Goal: Task Accomplishment & Management: Complete application form

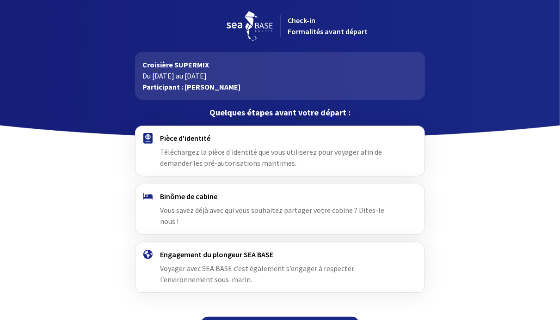
click at [433, 66] on div at bounding box center [280, 69] width 560 height 139
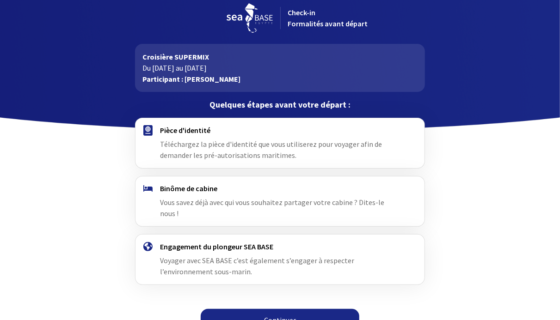
scroll to position [12, 0]
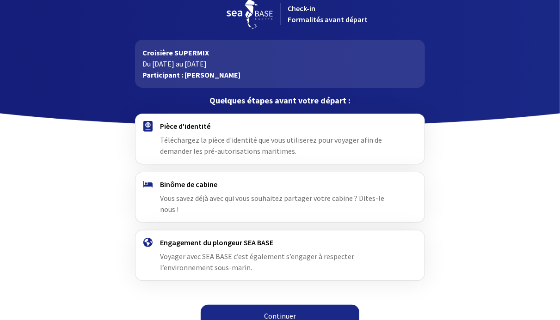
click at [297, 305] on link "Continuer" at bounding box center [280, 316] width 159 height 22
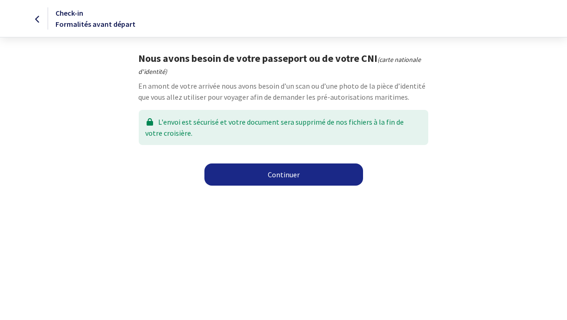
click at [276, 181] on link "Continuer" at bounding box center [283, 175] width 159 height 22
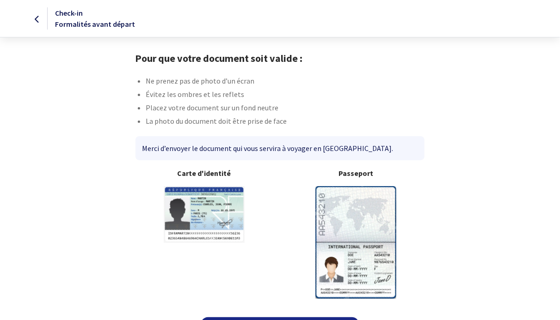
click at [199, 215] on img at bounding box center [204, 214] width 81 height 57
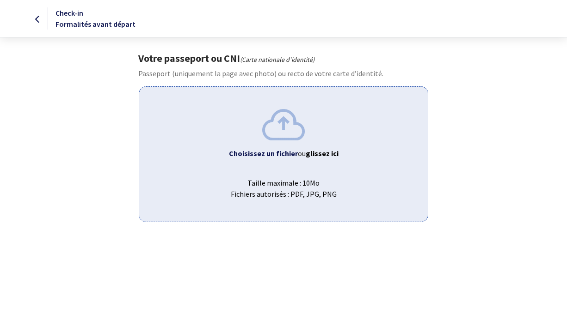
click at [275, 128] on img at bounding box center [283, 124] width 43 height 31
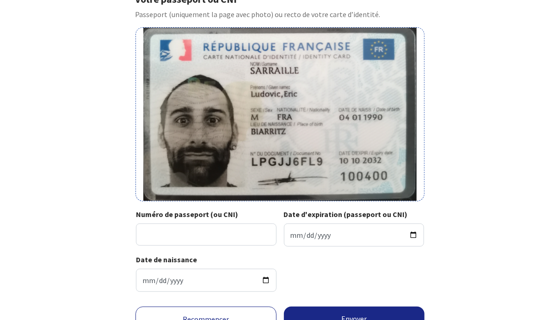
scroll to position [103, 0]
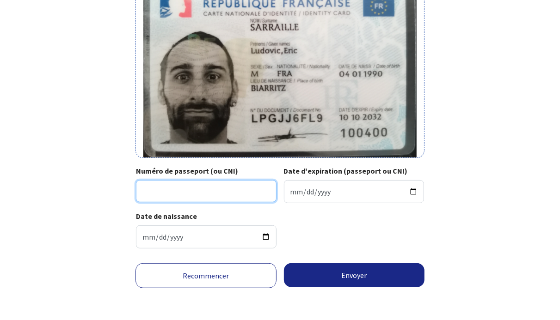
click at [227, 195] on input "Numéro de passeport (ou CNI)" at bounding box center [206, 191] width 141 height 22
type input "LPGJJ6FL9"
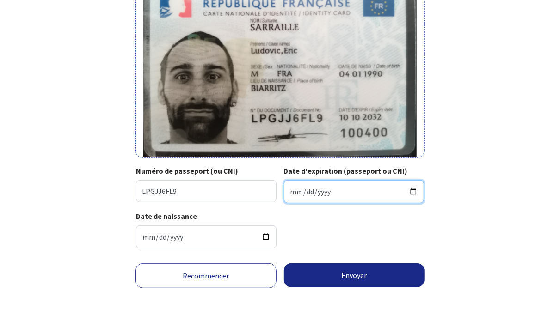
click at [316, 191] on input "Date d'expiration (passeport ou CNI)" at bounding box center [354, 191] width 141 height 23
click at [297, 190] on input "Date d'expiration (passeport ou CNI)" at bounding box center [354, 191] width 141 height 23
click at [286, 190] on input "Date d'expiration (passeport ou CNI)" at bounding box center [354, 191] width 141 height 23
click at [290, 190] on input "Date d'expiration (passeport ou CNI)" at bounding box center [354, 191] width 141 height 23
type input "2032-10-10"
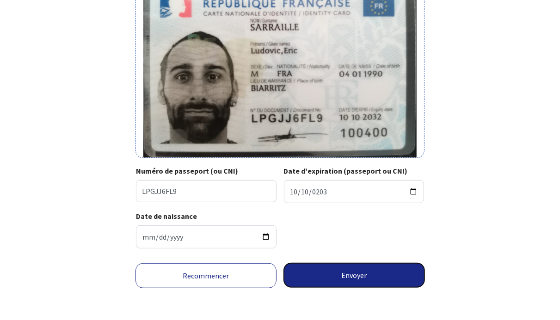
click at [329, 278] on button "Envoyer" at bounding box center [354, 276] width 141 height 24
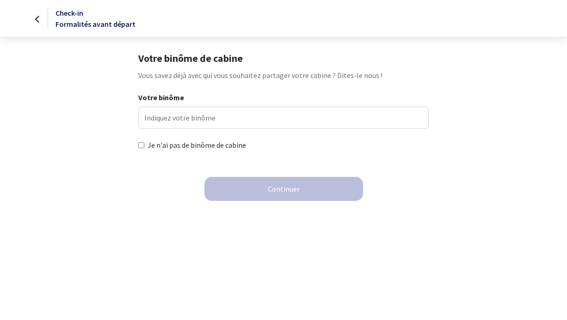
click at [169, 145] on label "Je n'ai pas de binôme de cabine" at bounding box center [196, 145] width 98 height 11
click at [144, 145] on input "Je n'ai pas de binôme de cabine" at bounding box center [141, 145] width 6 height 6
checkbox input "true"
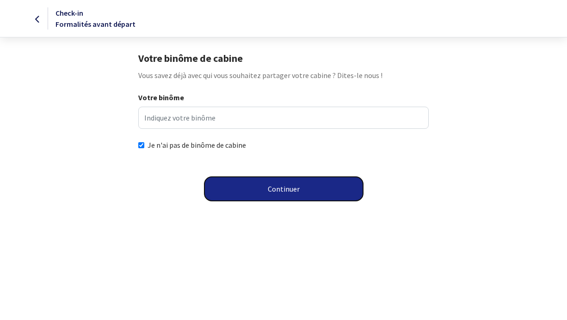
click at [268, 182] on button "Continuer" at bounding box center [283, 189] width 159 height 24
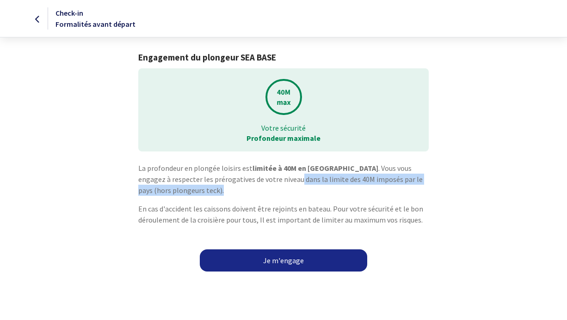
drag, startPoint x: 245, startPoint y: 180, endPoint x: 356, endPoint y: 187, distance: 112.1
click at [356, 187] on p "La profondeur en plongée loisirs est limitée à 40M en Egypte . Vous vous engage…" at bounding box center [283, 179] width 290 height 33
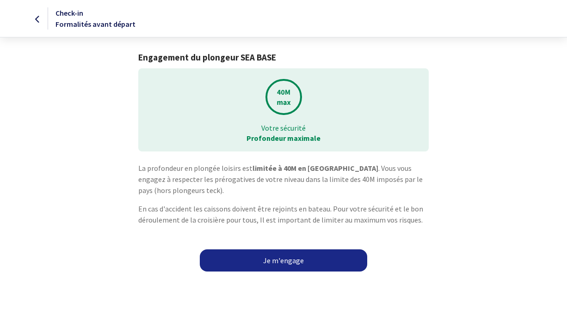
click at [360, 203] on p "En cas d'accident les caissons doivent être rejoints en bateau. Pour votre sécu…" at bounding box center [283, 214] width 290 height 22
click at [277, 259] on link "Je m'engage" at bounding box center [283, 261] width 167 height 22
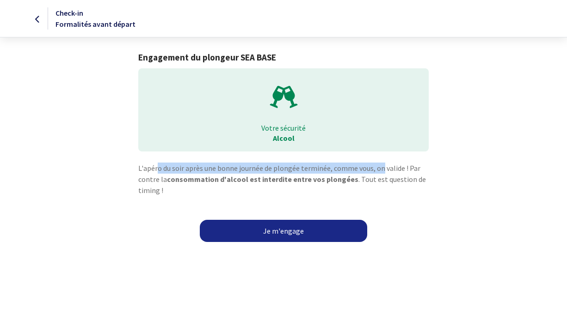
drag, startPoint x: 159, startPoint y: 166, endPoint x: 380, endPoint y: 164, distance: 221.5
click at [380, 164] on p "L'apéro du soir après une bonne journée de plongée terminée, comme vous, on val…" at bounding box center [283, 179] width 290 height 33
click at [250, 227] on link "Je m'engage" at bounding box center [283, 231] width 167 height 22
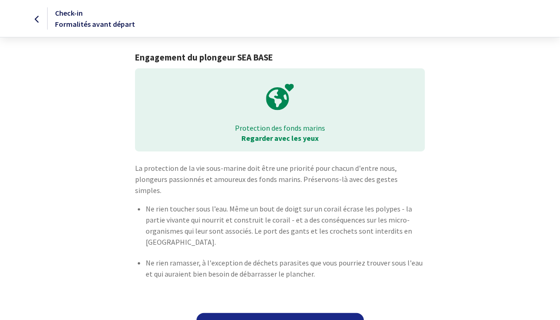
scroll to position [9, 0]
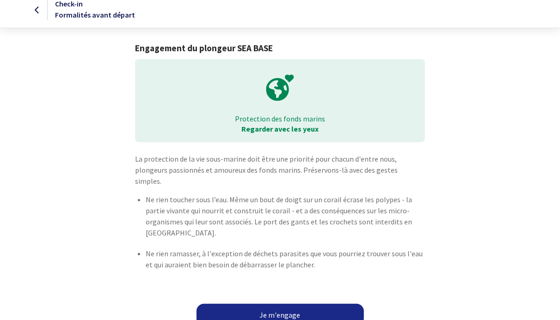
click at [283, 304] on link "Je m'engage" at bounding box center [279, 315] width 167 height 22
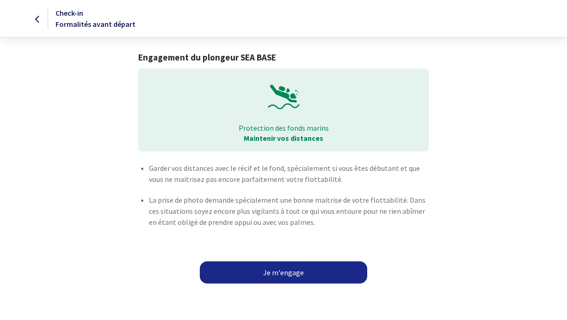
click at [278, 273] on link "Je m'engage" at bounding box center [283, 273] width 167 height 22
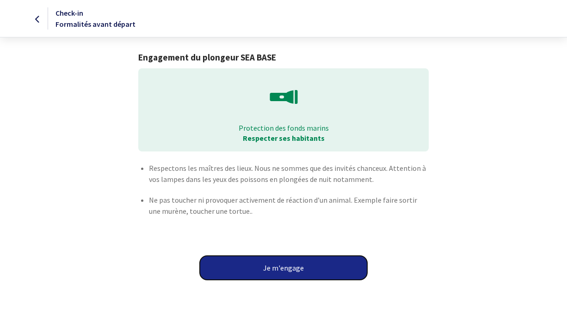
click at [282, 268] on button "Je m'engage" at bounding box center [283, 268] width 167 height 24
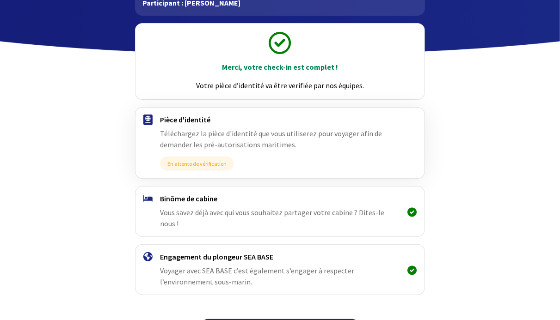
scroll to position [98, 0]
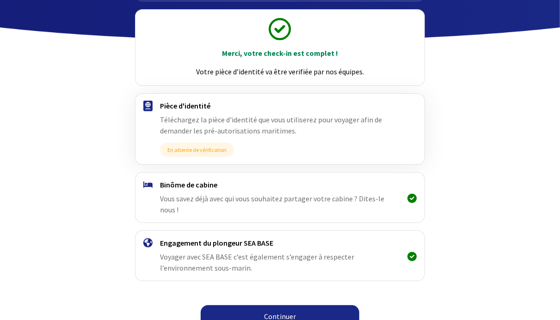
click at [312, 306] on link "Continuer" at bounding box center [280, 317] width 159 height 22
